Goal: Task Accomplishment & Management: Manage account settings

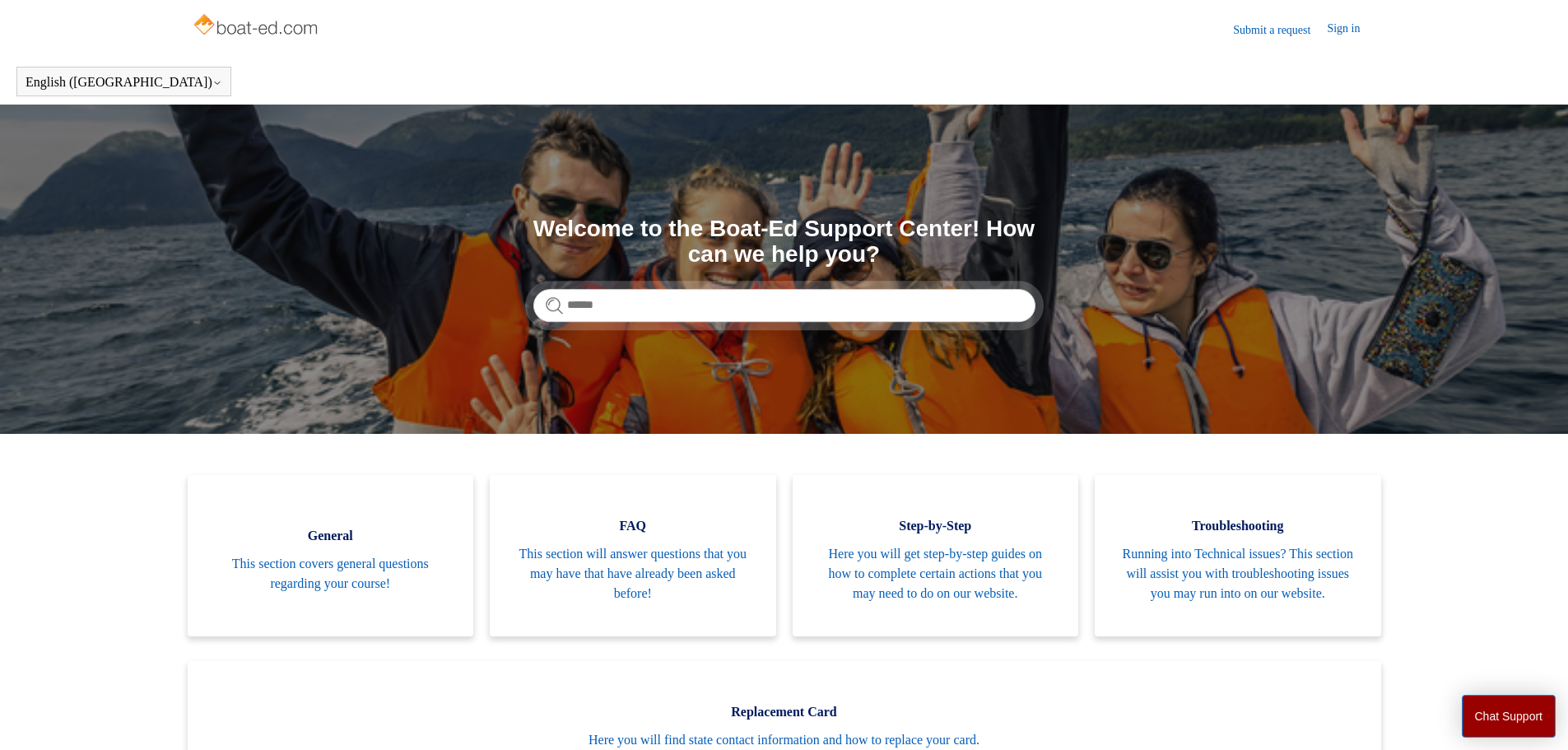
click at [1358, 30] on link "Sign in" at bounding box center [1350, 30] width 49 height 20
click at [1358, 26] on span "Chasidi" at bounding box center [1290, 28] width 146 height 14
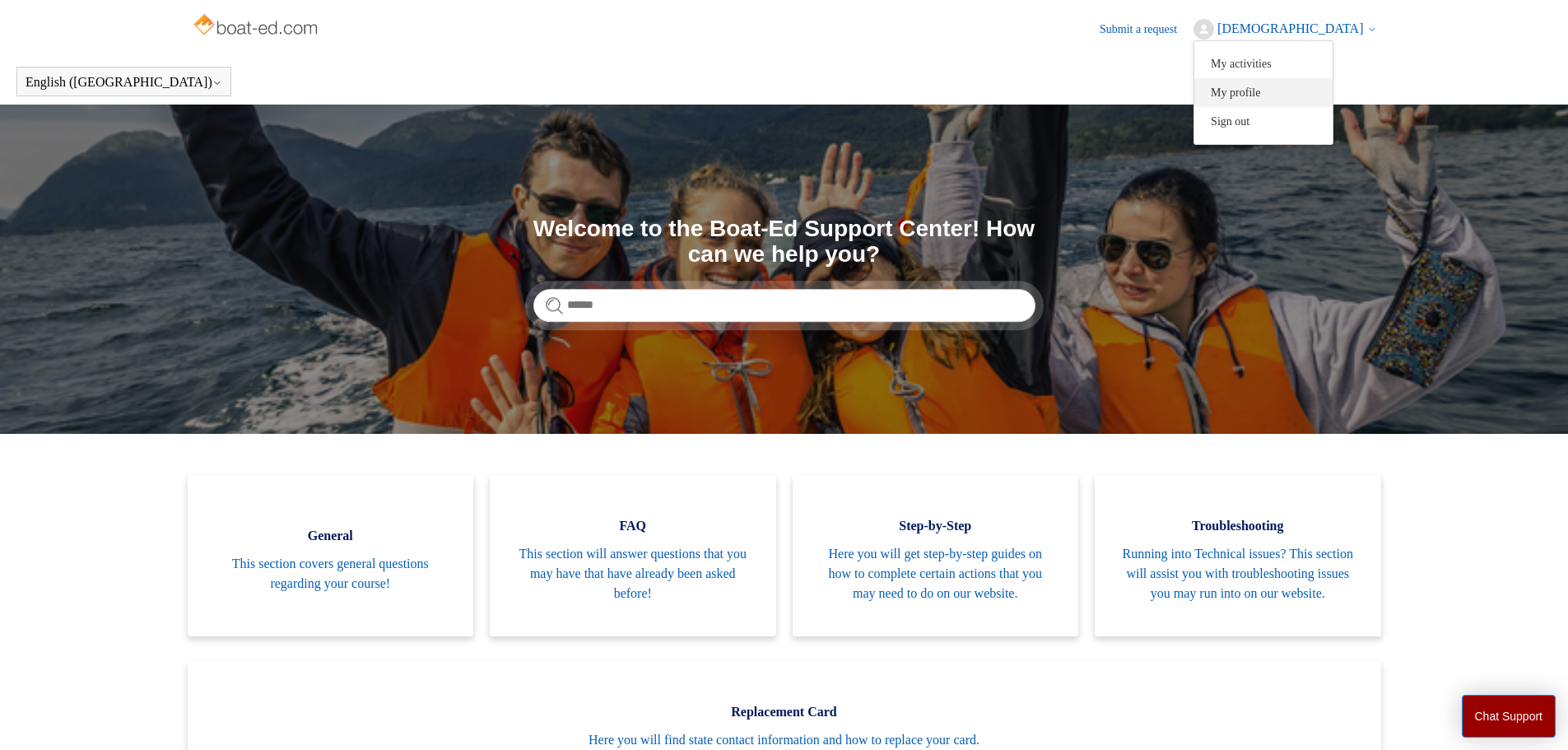
click at [1332, 95] on link "My profile" at bounding box center [1263, 92] width 138 height 29
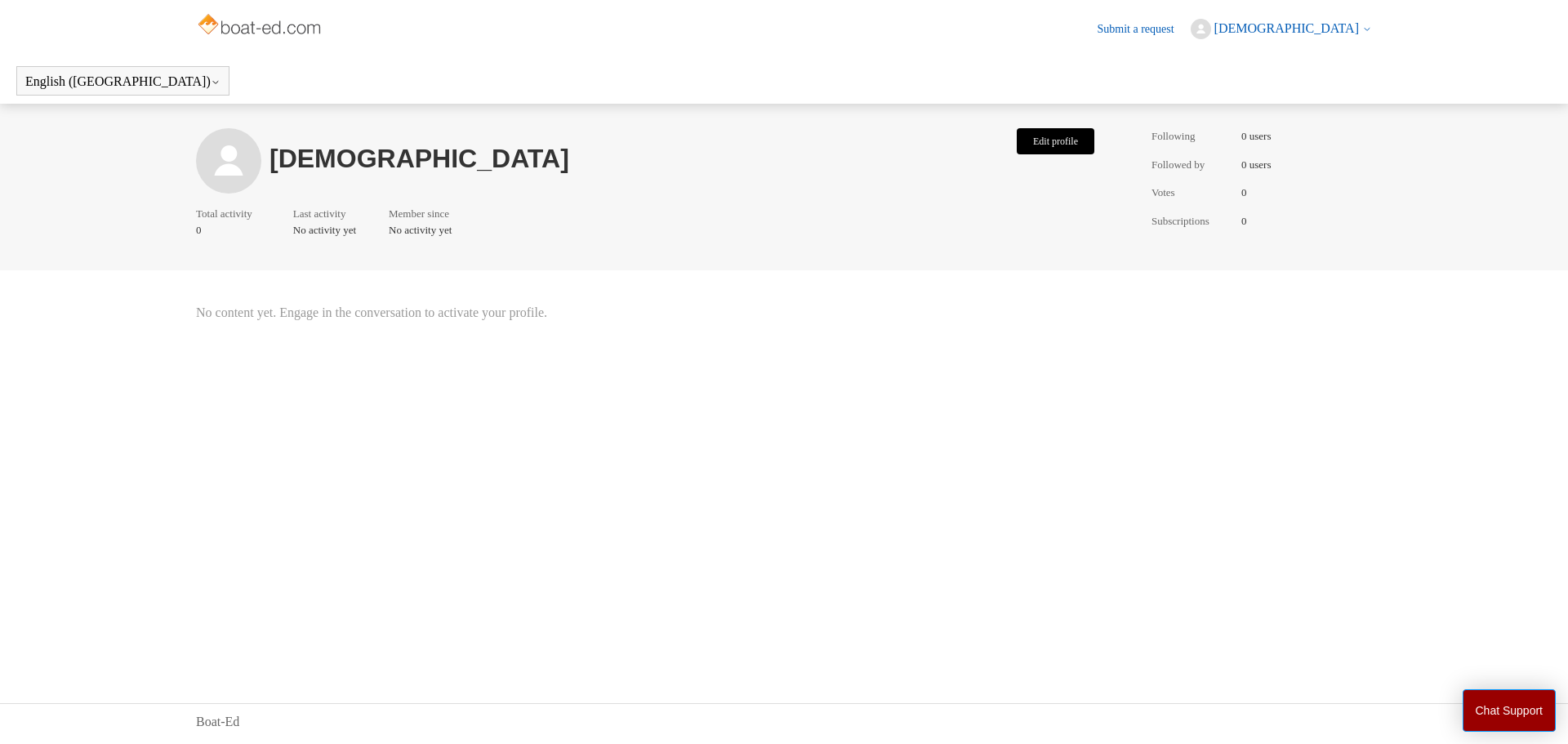
click at [1047, 138] on button "Edit profile" at bounding box center [1055, 141] width 77 height 26
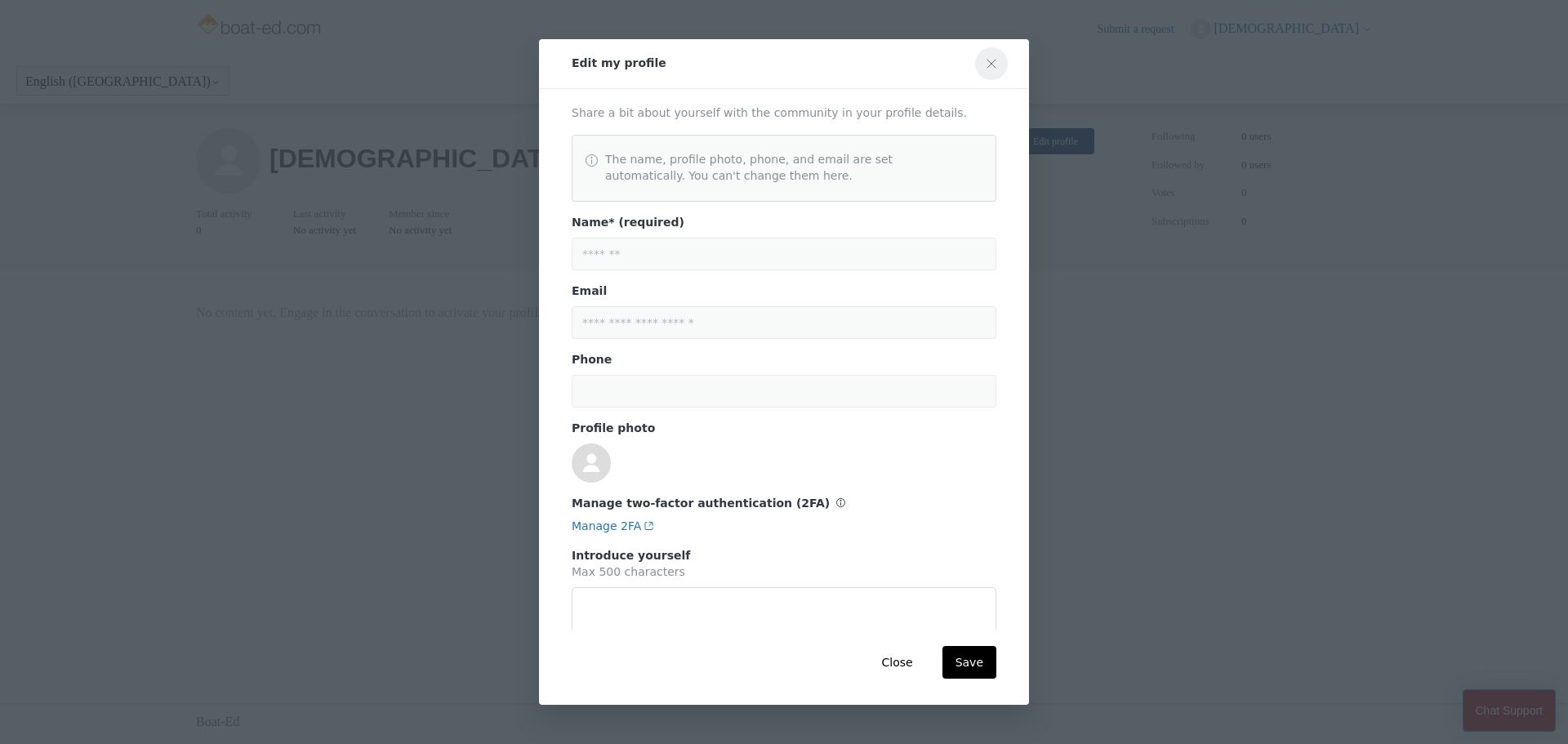
click at [988, 62] on icon "Close modal" at bounding box center [991, 63] width 13 height 13
